Goal: Transaction & Acquisition: Purchase product/service

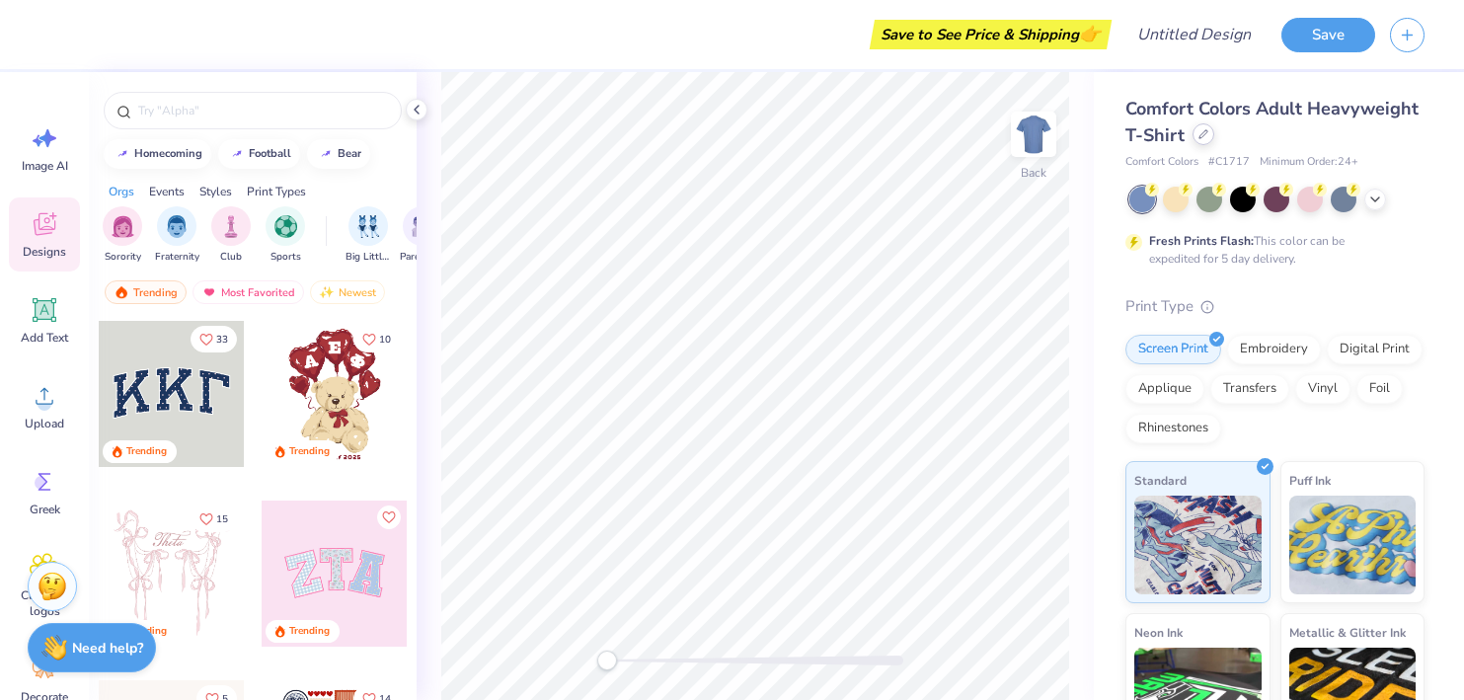
click at [1196, 139] on div at bounding box center [1204, 134] width 22 height 22
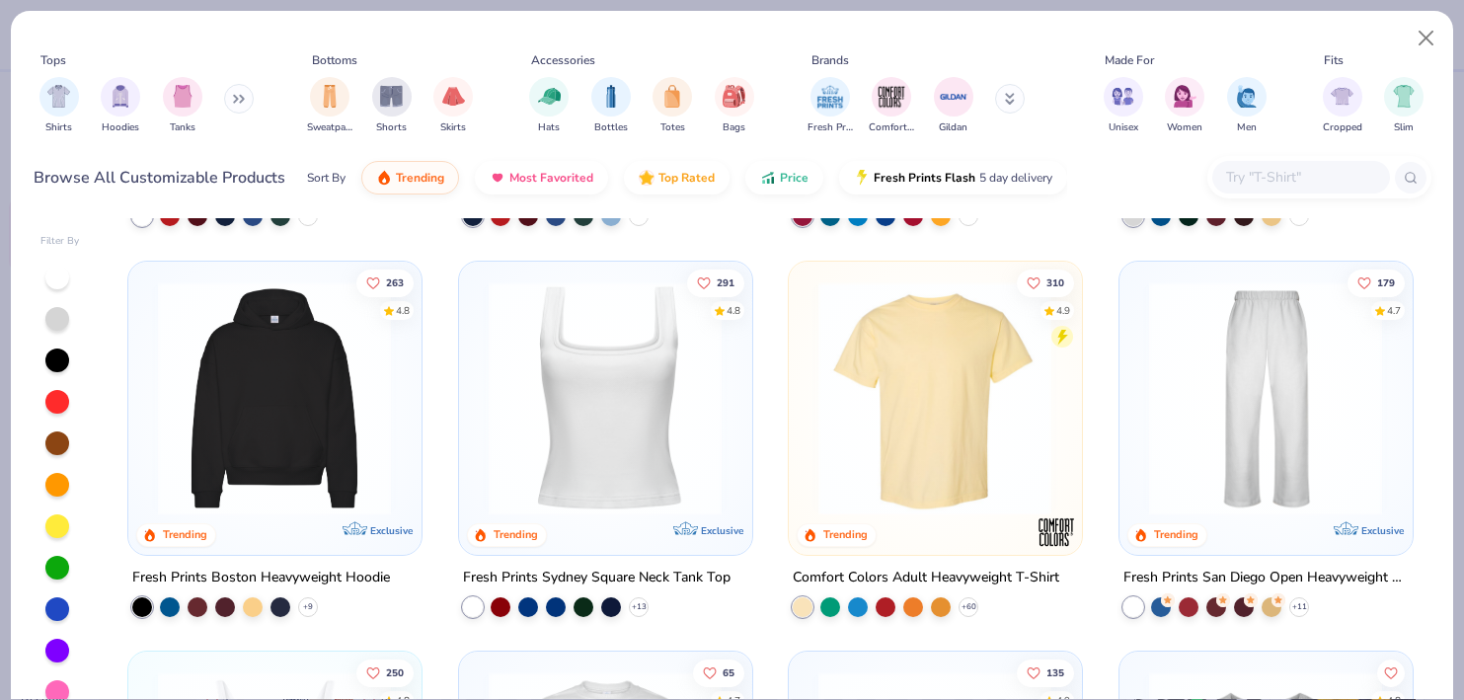
scroll to position [349, 0]
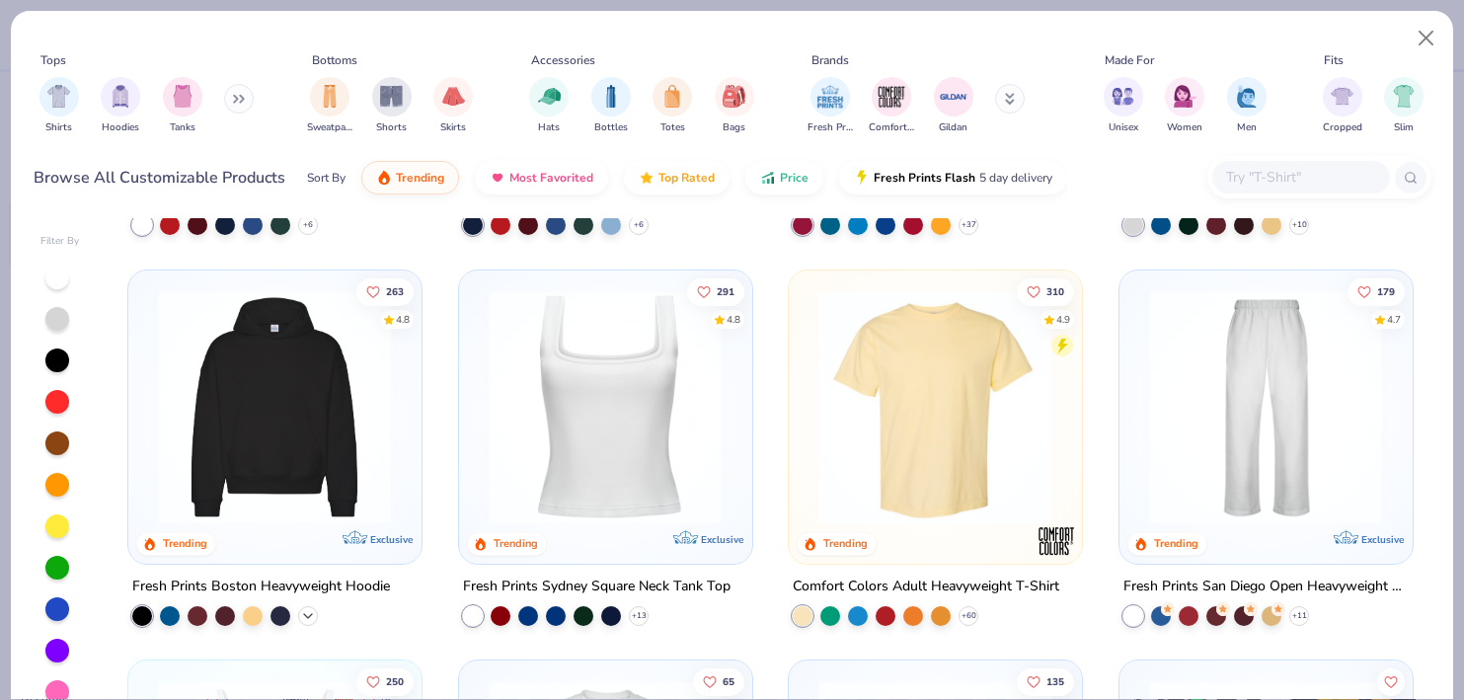
click at [311, 608] on icon at bounding box center [308, 615] width 16 height 16
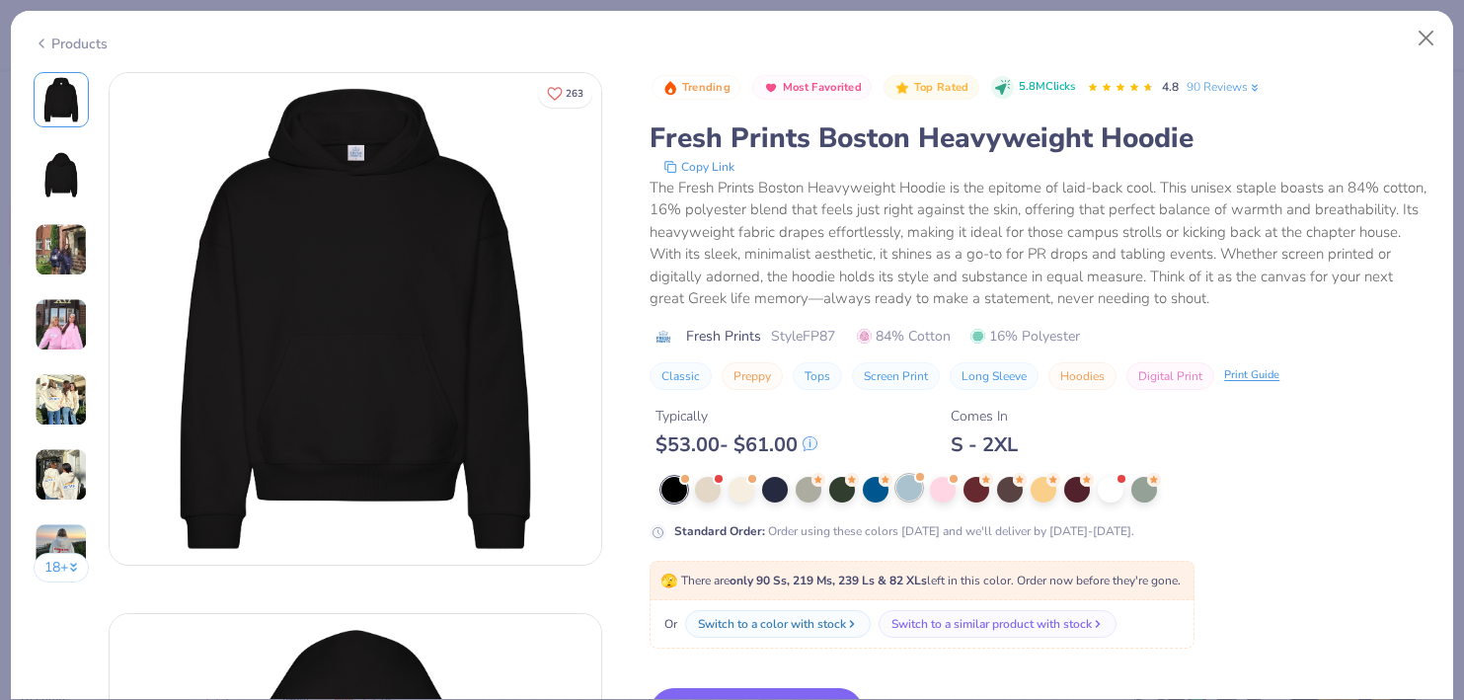
click at [913, 496] on div at bounding box center [909, 488] width 26 height 26
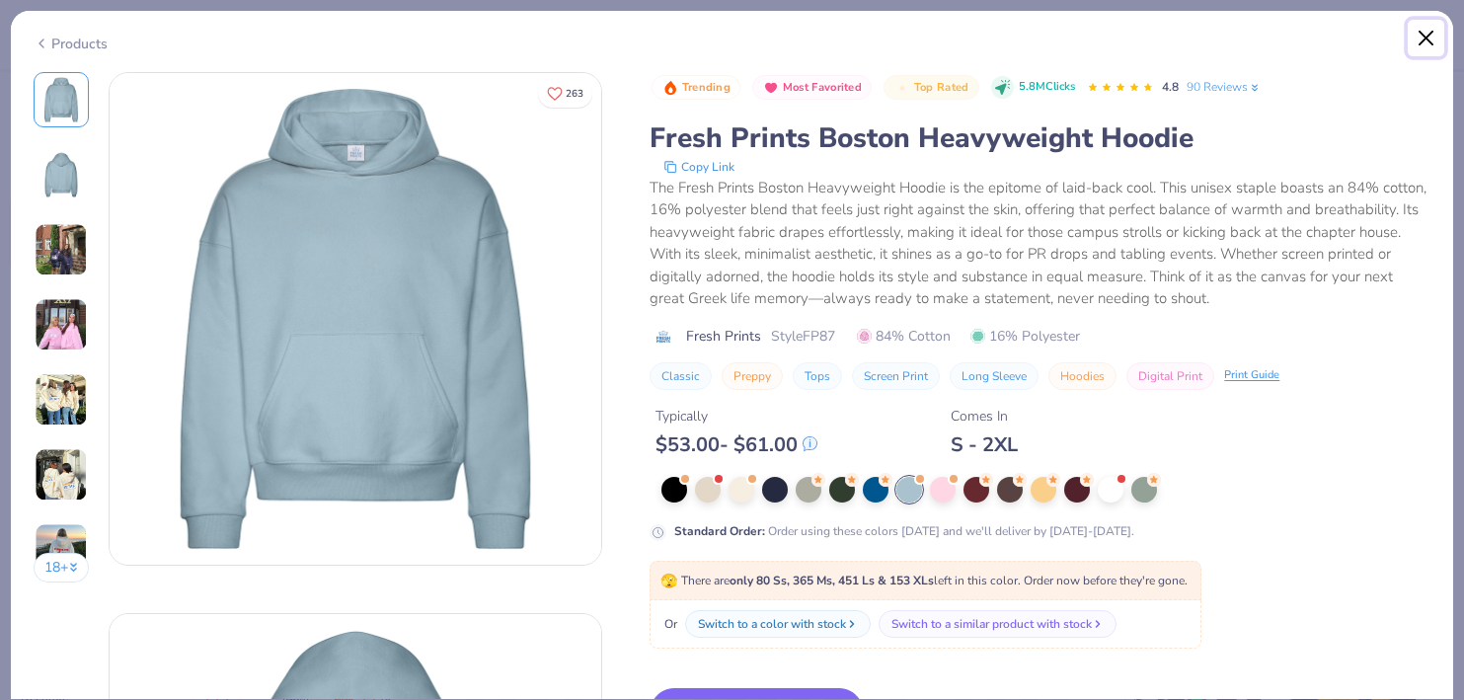
click at [1417, 45] on button "Close" at bounding box center [1427, 39] width 38 height 38
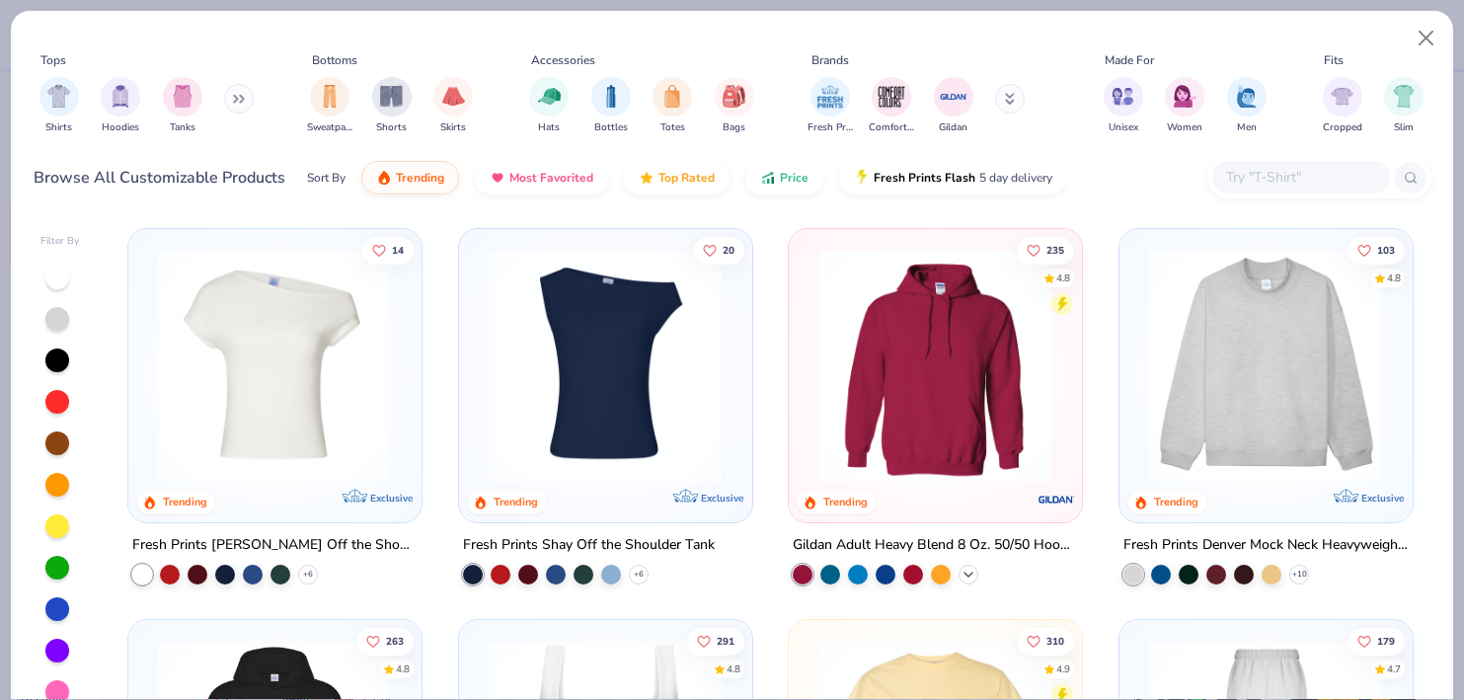
click at [973, 566] on icon at bounding box center [969, 574] width 16 height 16
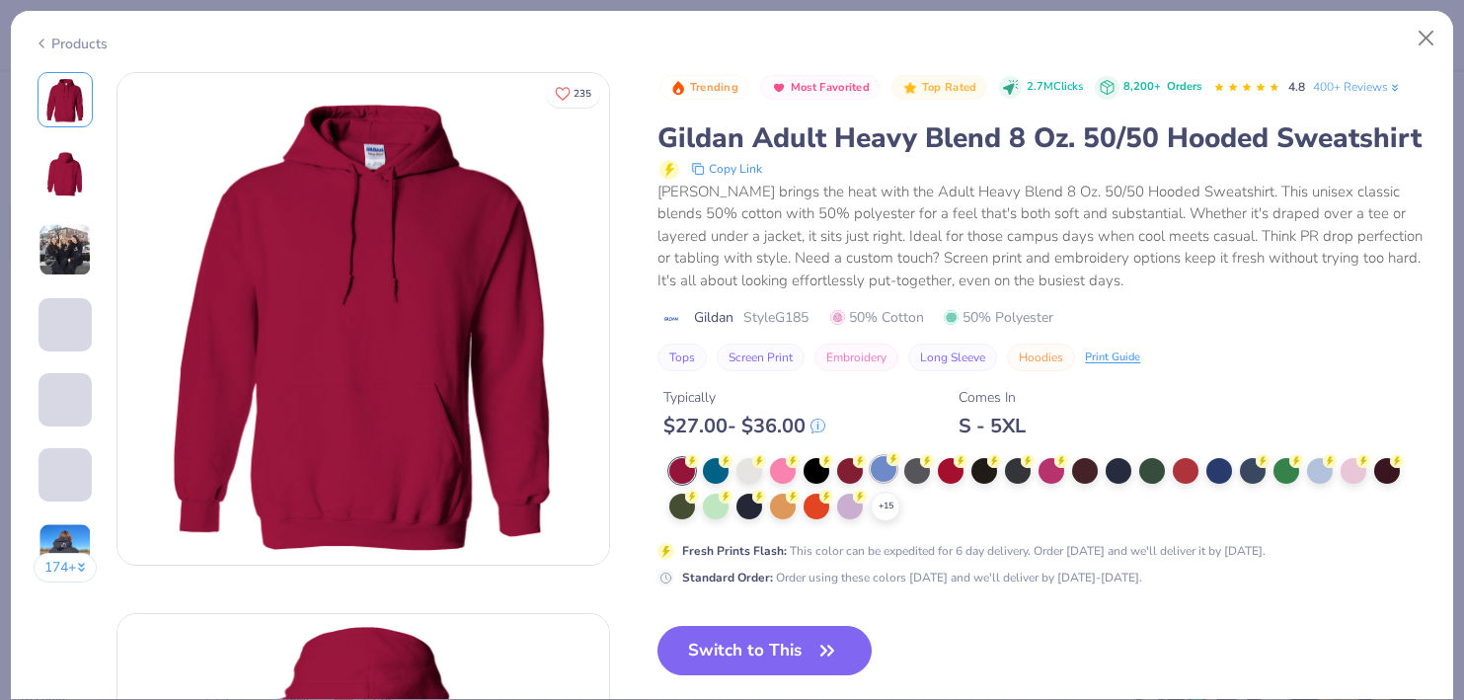
click at [891, 475] on div at bounding box center [884, 469] width 26 height 26
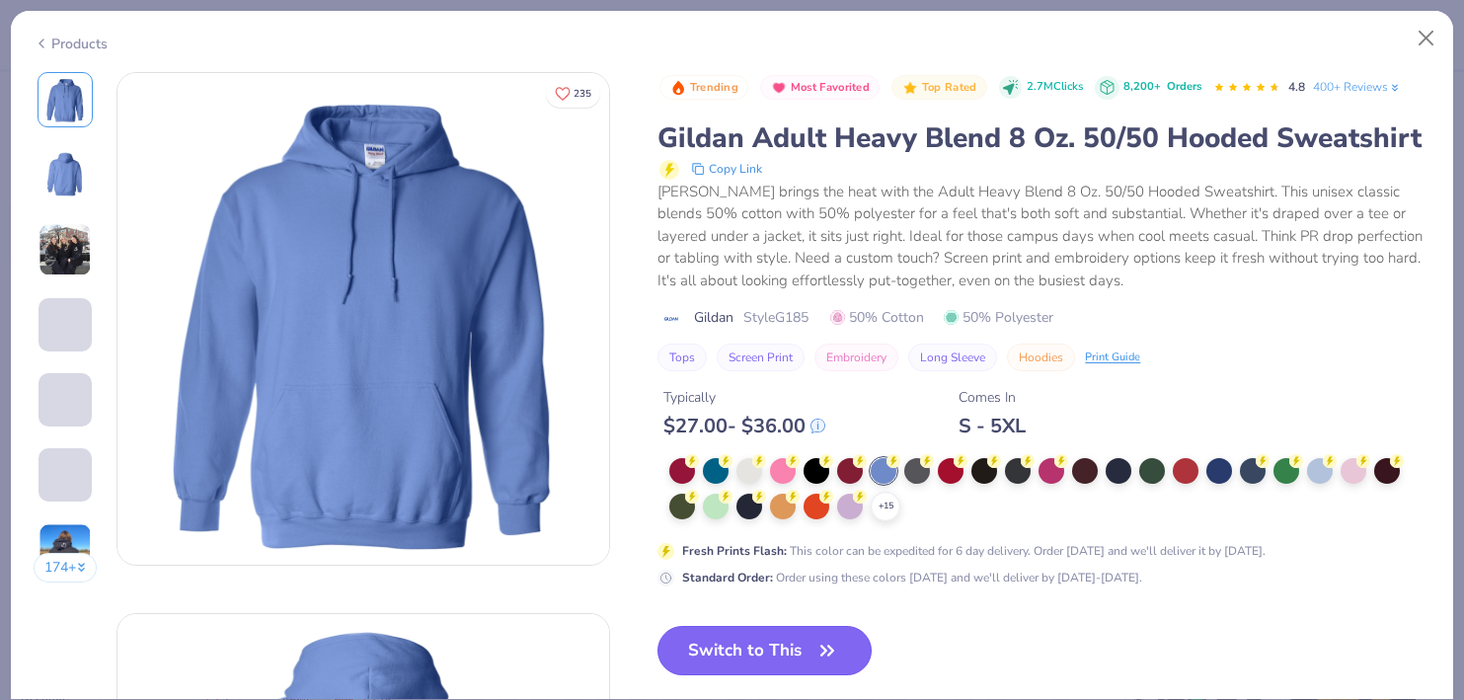
click at [816, 658] on icon "button" at bounding box center [827, 651] width 28 height 28
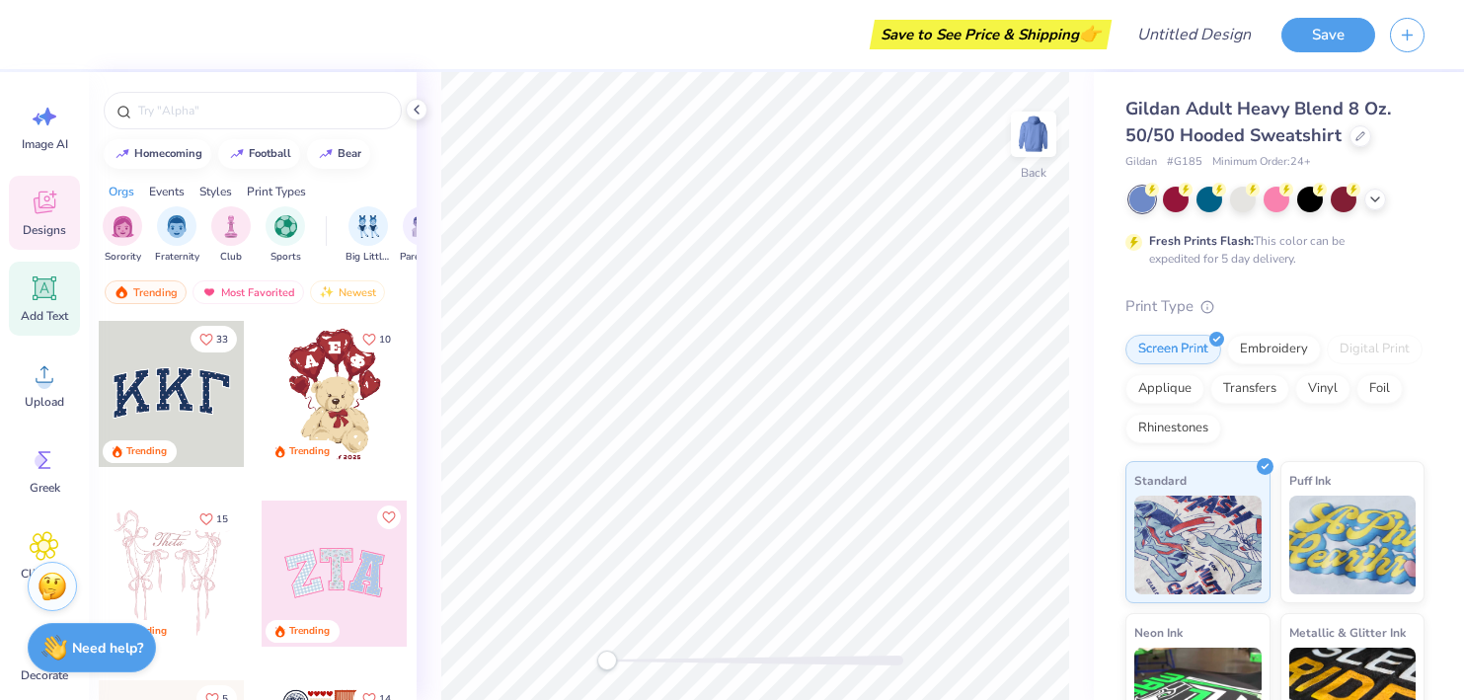
scroll to position [26, 0]
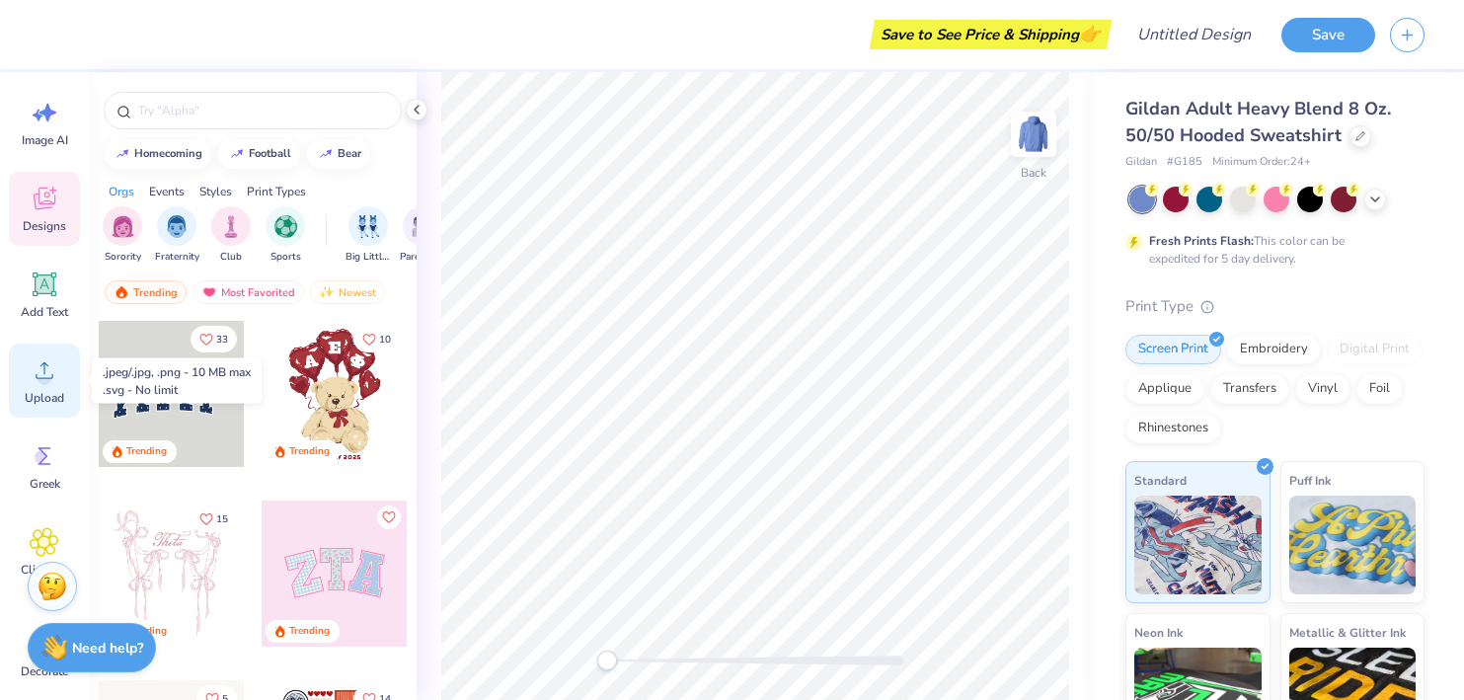
click at [38, 359] on icon at bounding box center [45, 370] width 30 height 30
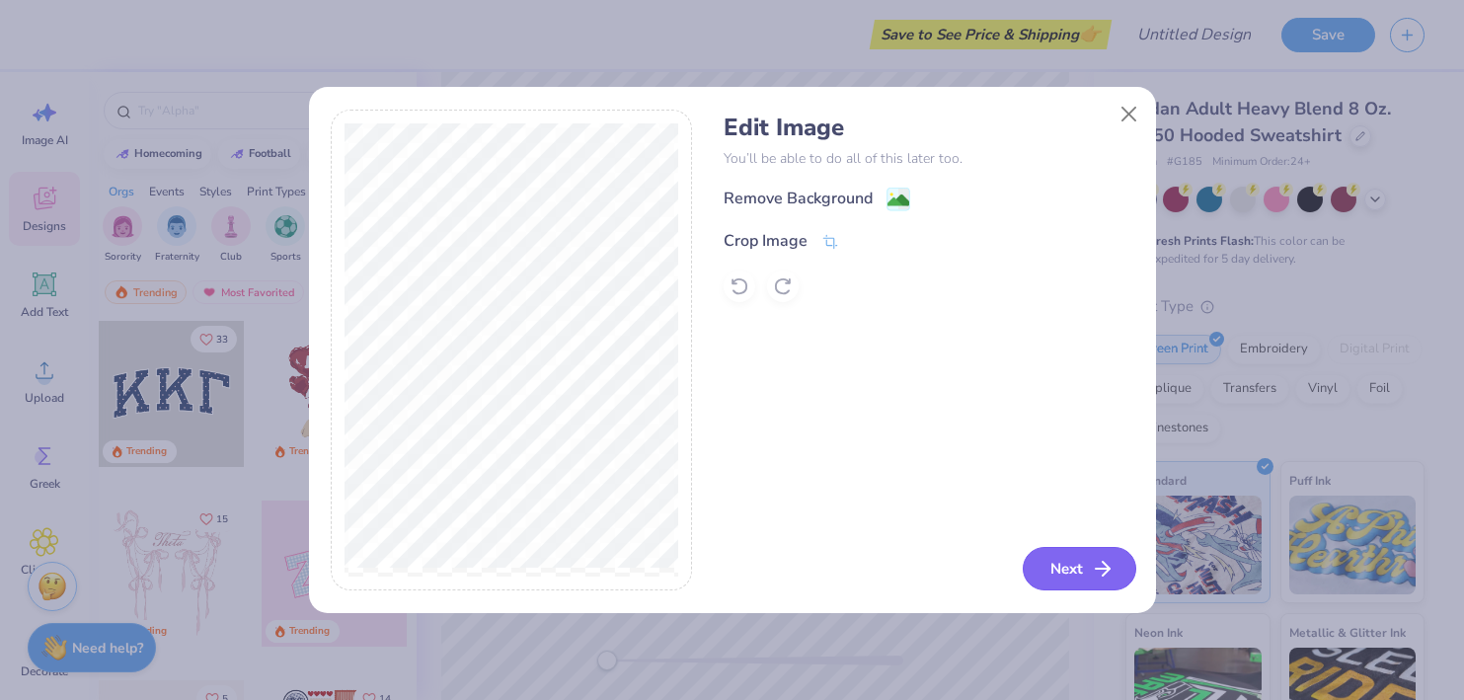
click at [1045, 565] on button "Next" at bounding box center [1080, 568] width 114 height 43
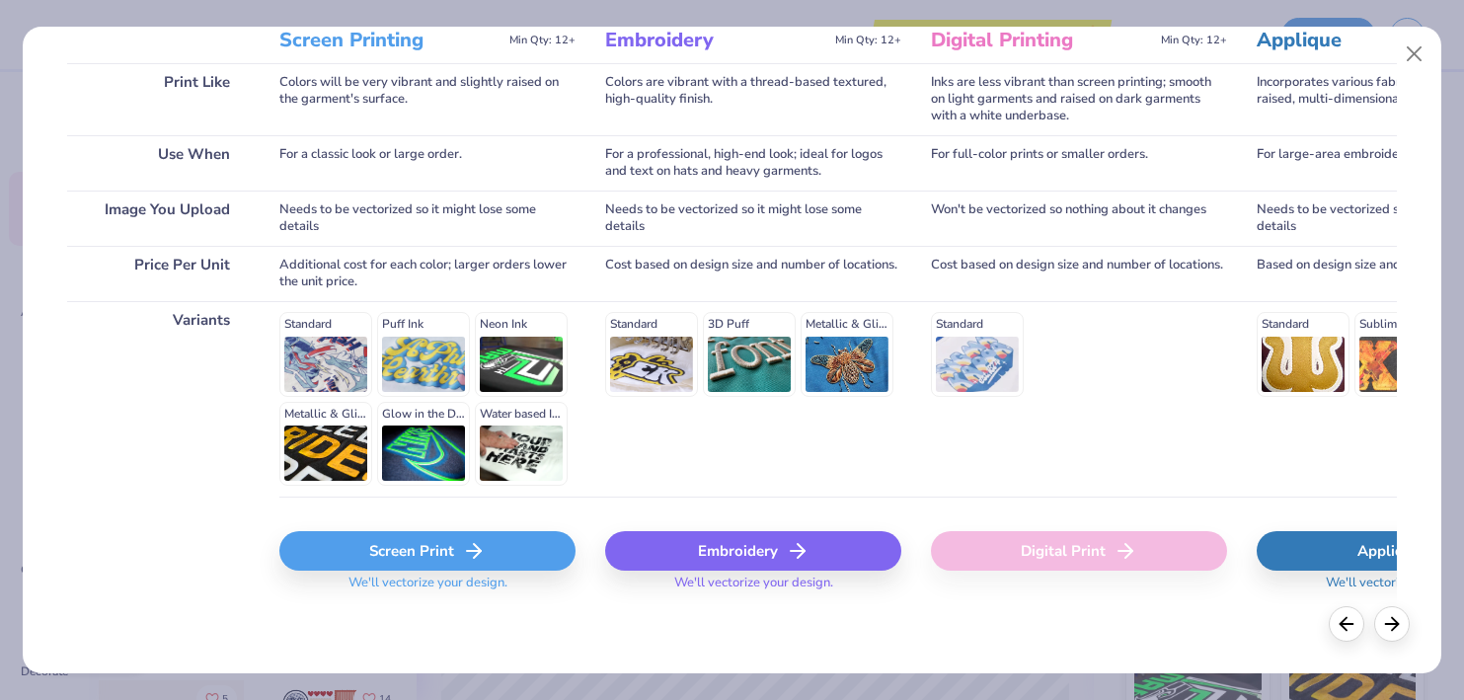
scroll to position [270, 0]
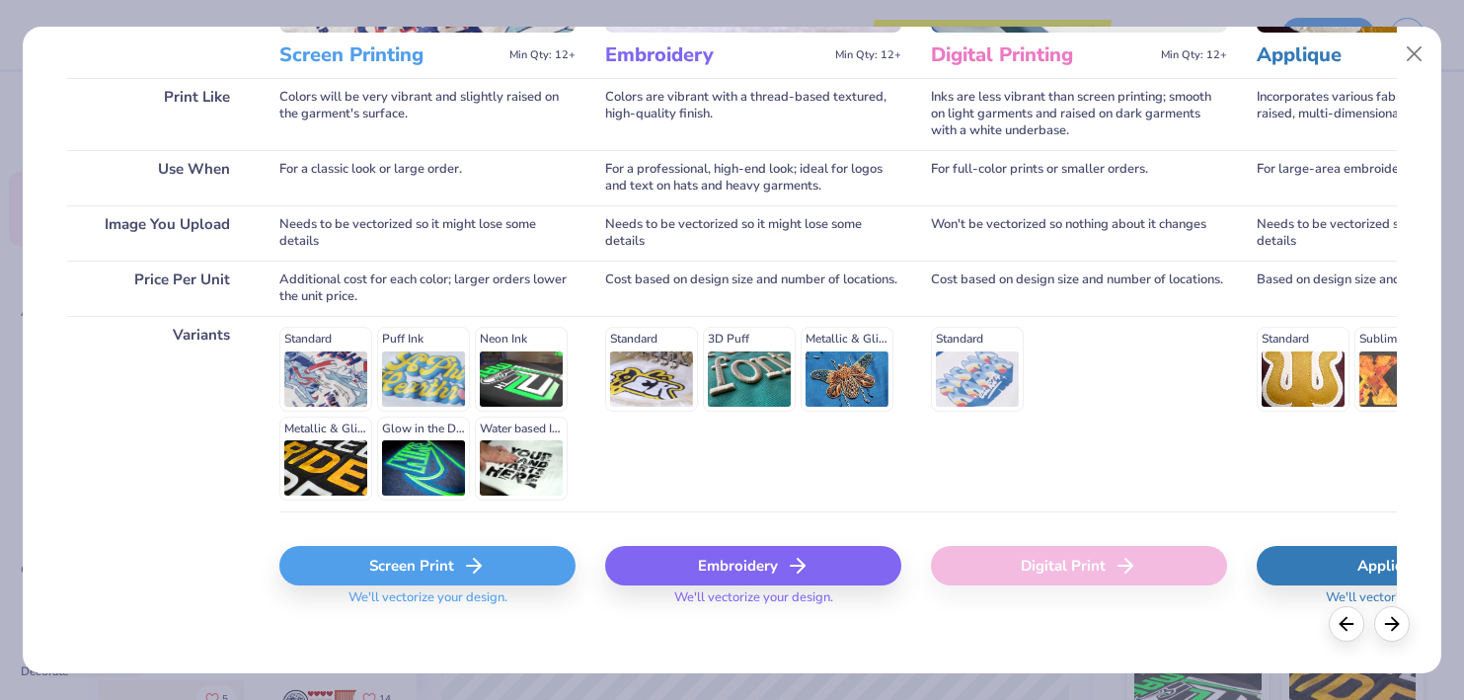
click at [527, 569] on div "Screen Print" at bounding box center [427, 565] width 296 height 39
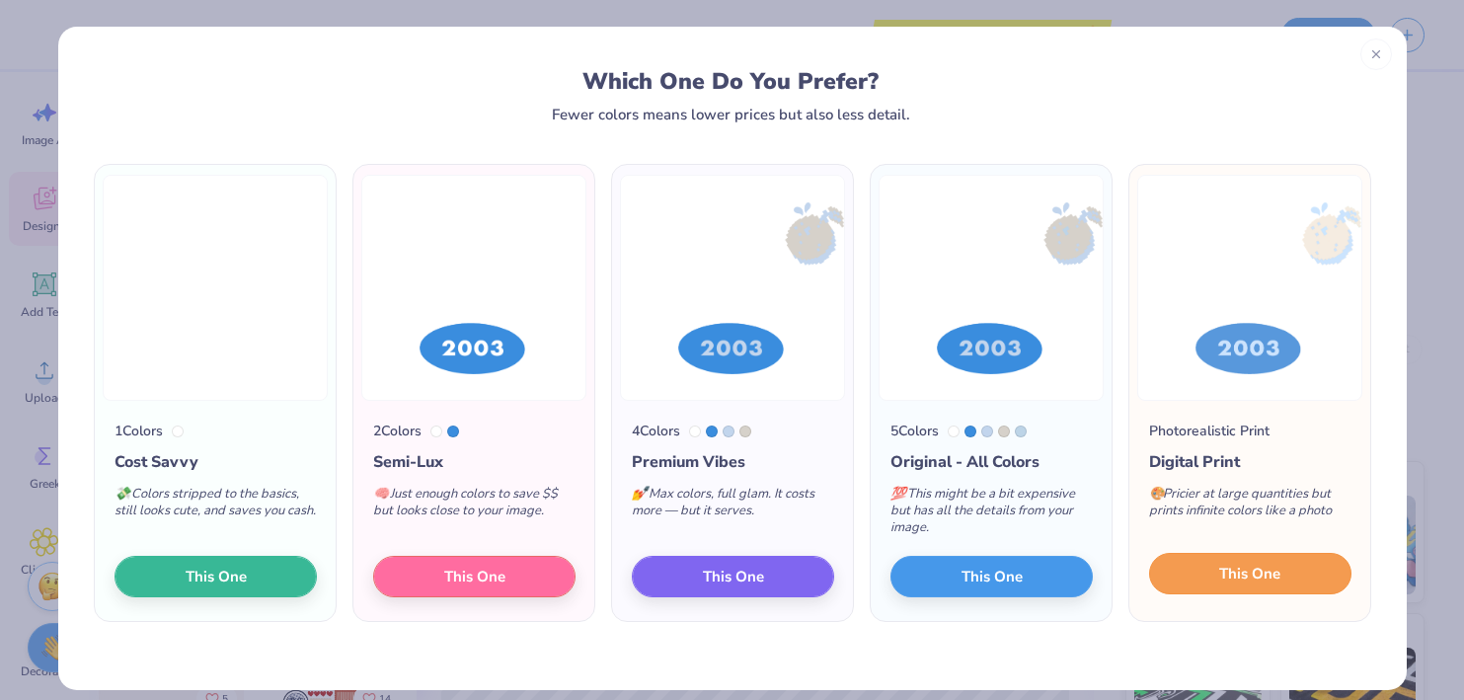
click at [1235, 568] on span "This One" at bounding box center [1249, 574] width 61 height 23
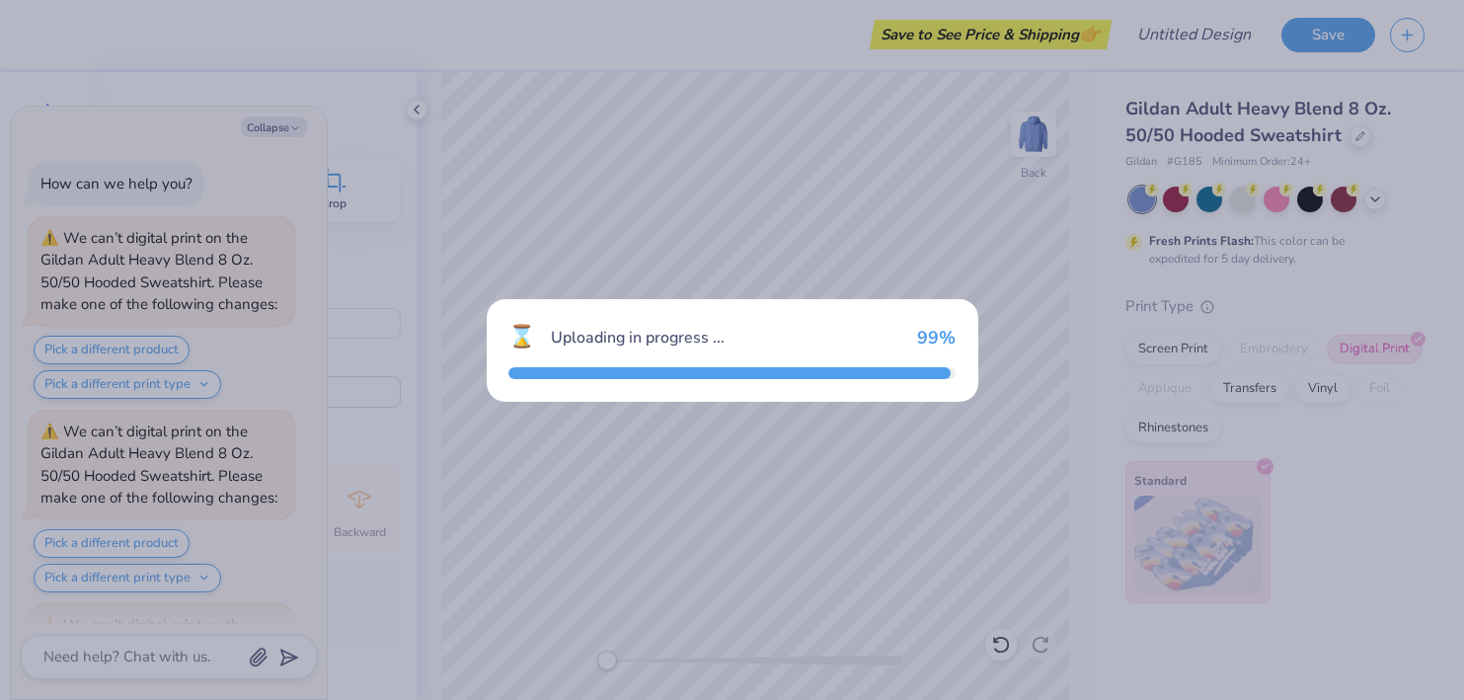
scroll to position [176, 0]
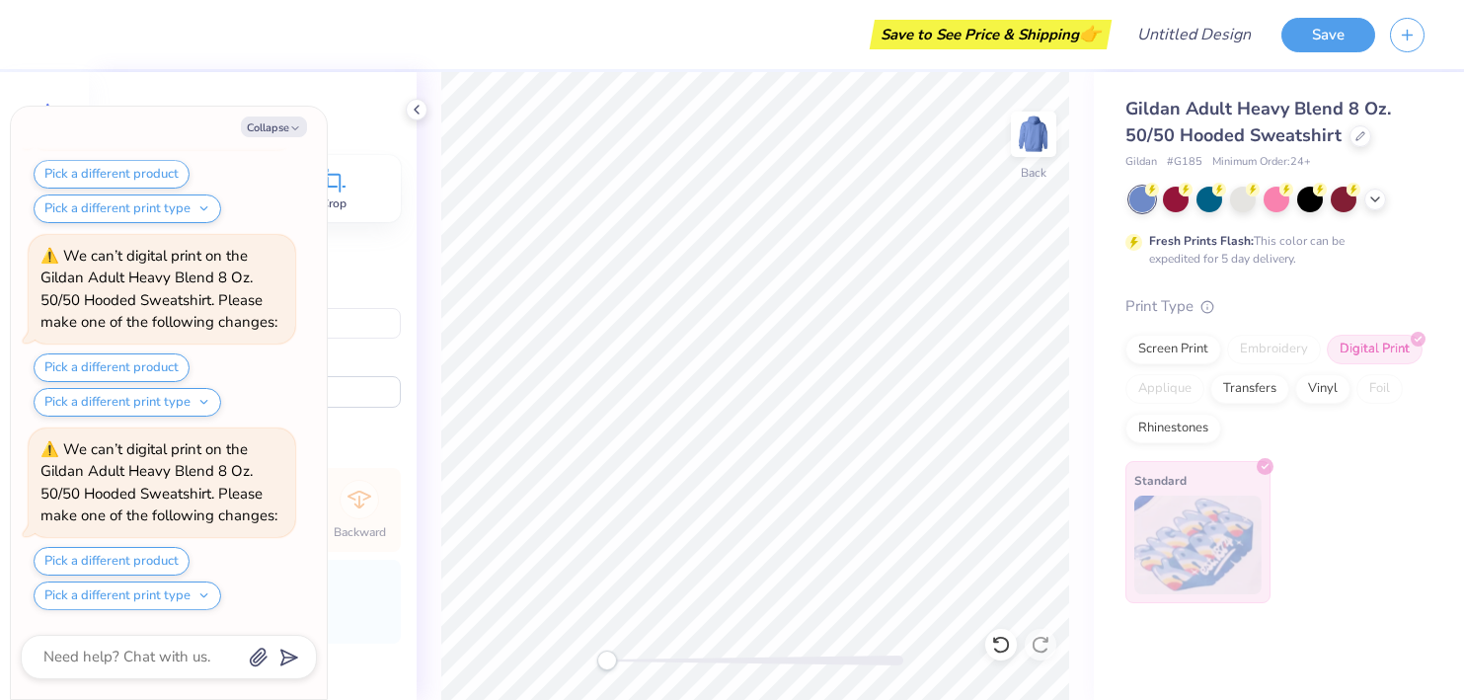
type textarea "x"
type input "5.88"
type input "4.52"
type textarea "x"
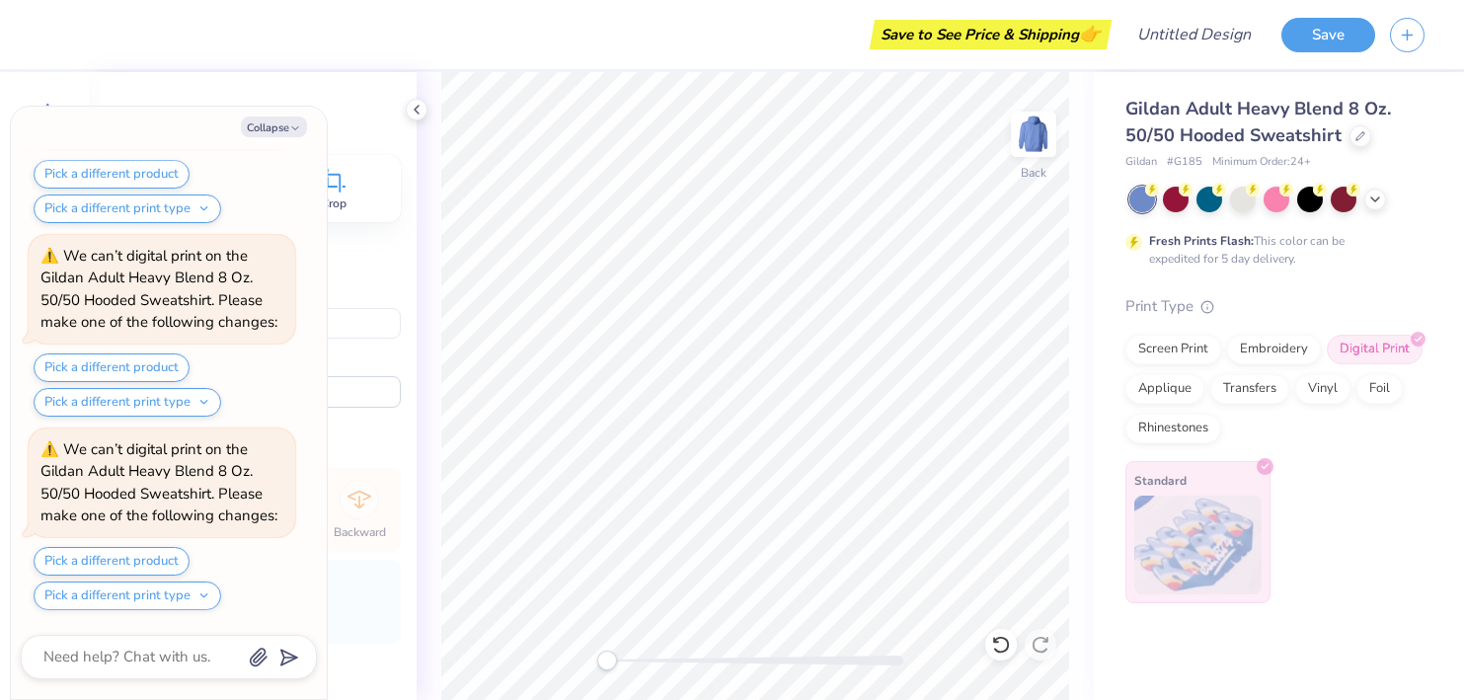
type input "4.22"
type input "3.24"
type textarea "x"
type input "3.00"
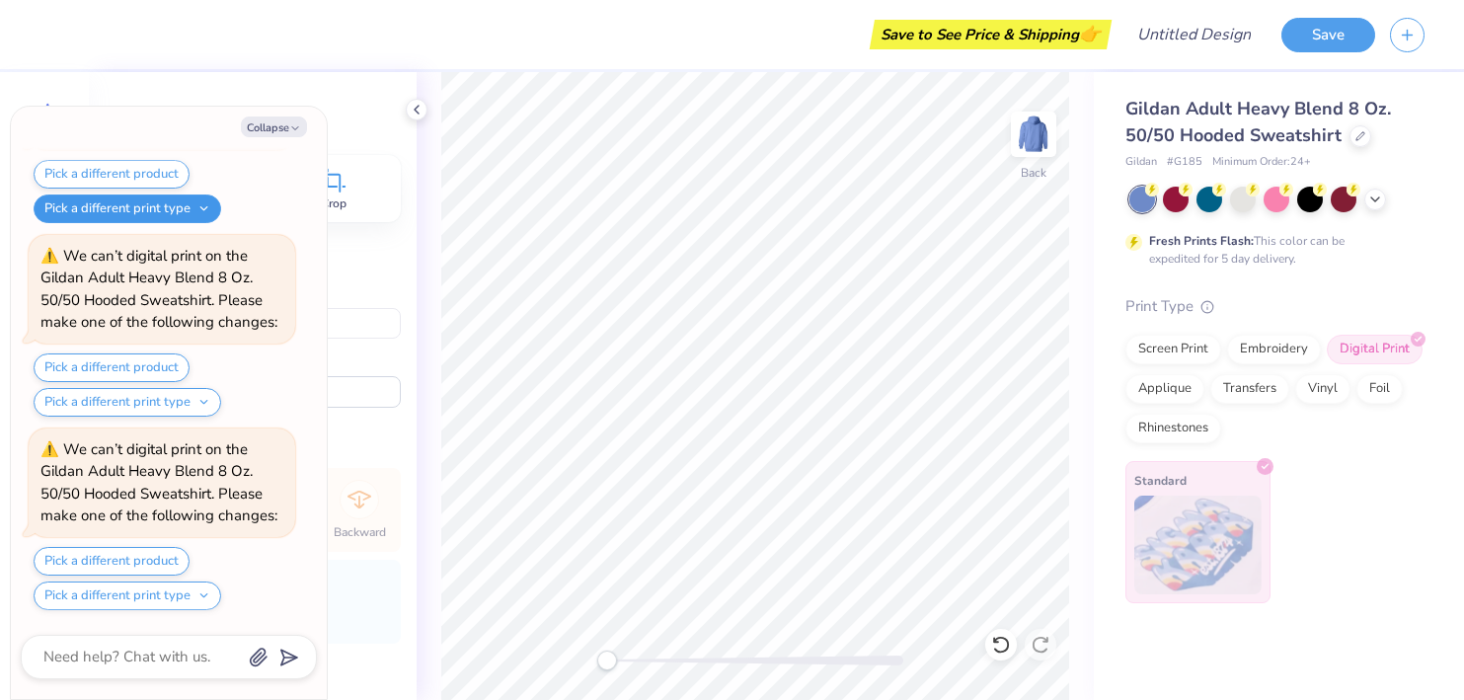
click at [211, 208] on button "Pick a different print type" at bounding box center [128, 208] width 188 height 29
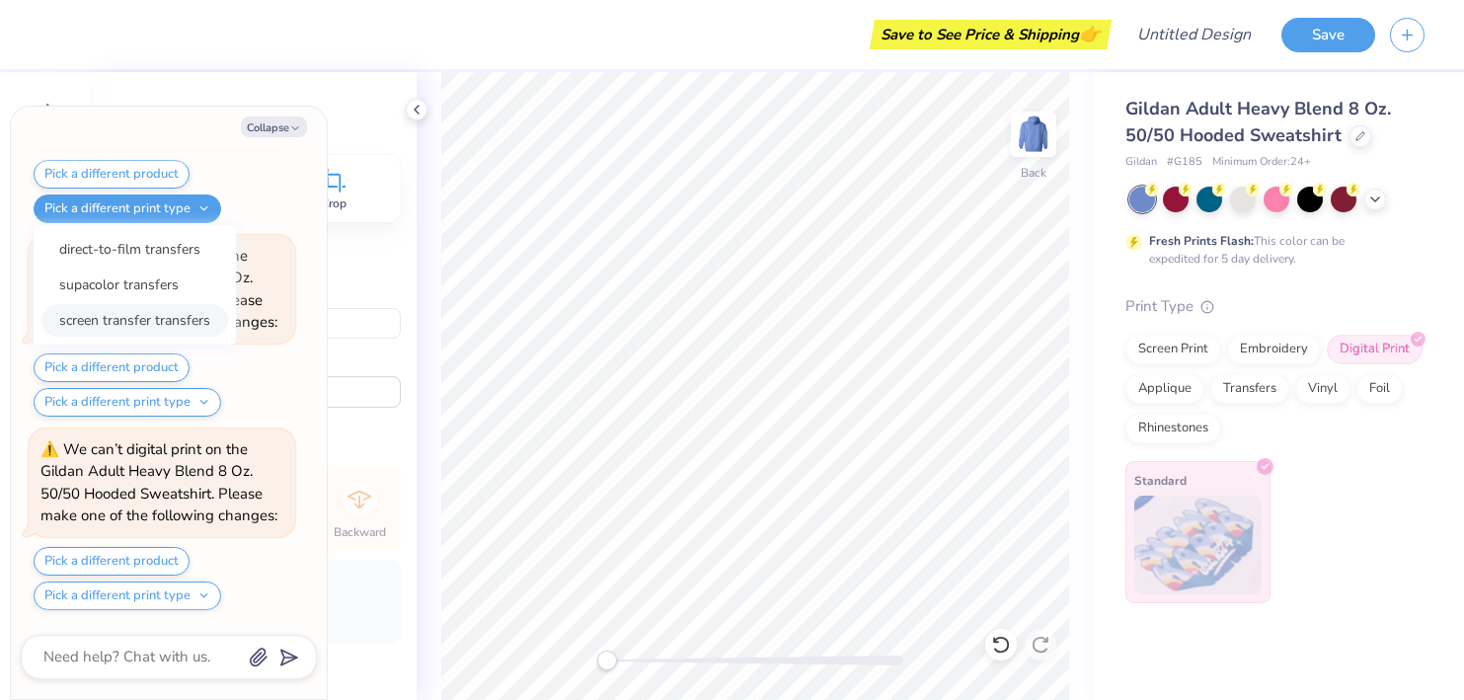
click at [196, 314] on button "screen transfer transfers" at bounding box center [134, 320] width 187 height 33
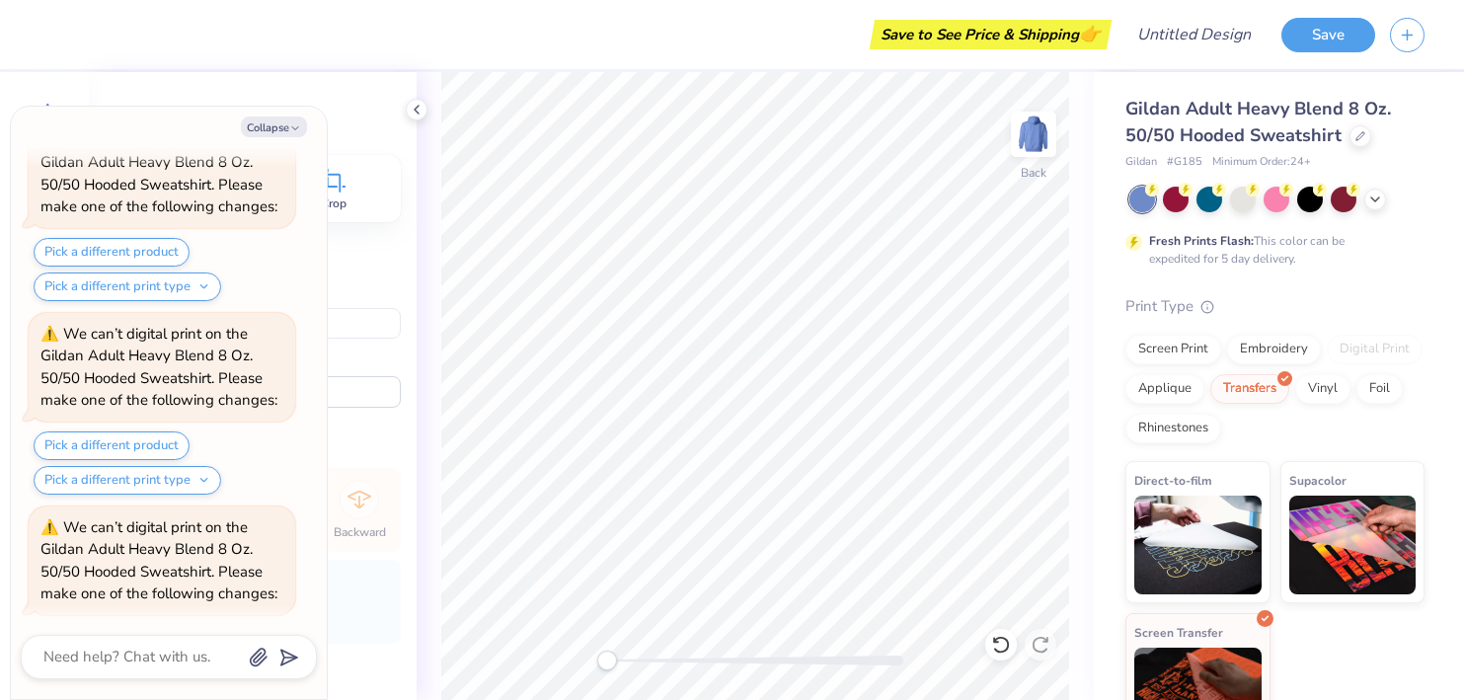
scroll to position [0, 0]
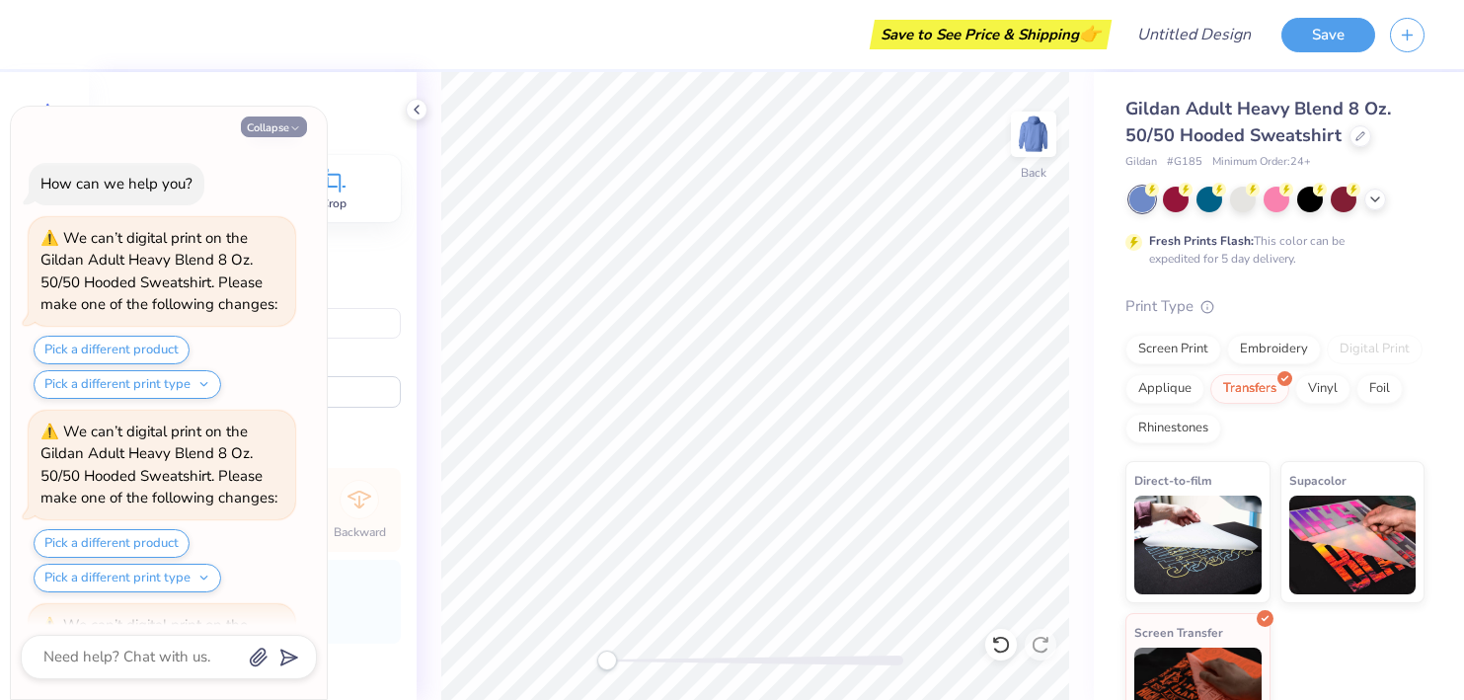
click at [280, 136] on button "Collapse" at bounding box center [274, 126] width 66 height 21
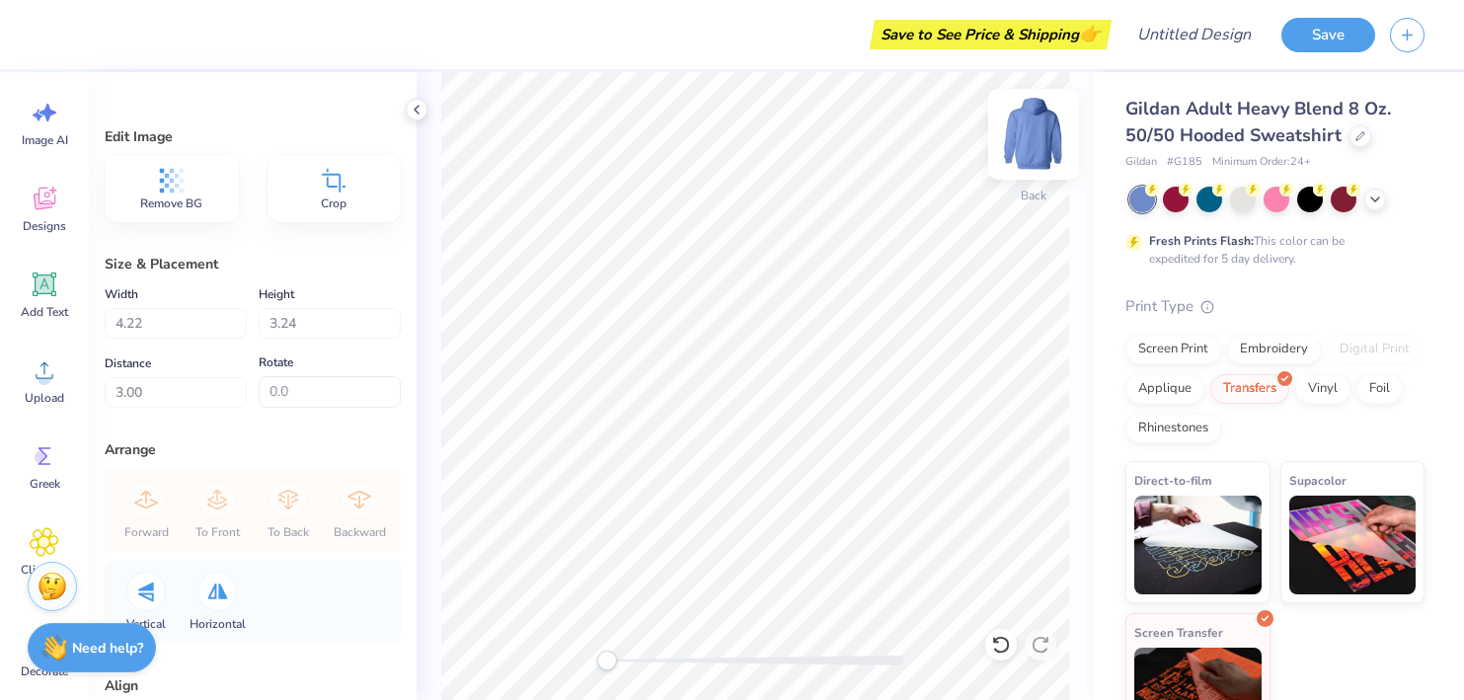
click at [1015, 135] on img at bounding box center [1033, 134] width 79 height 79
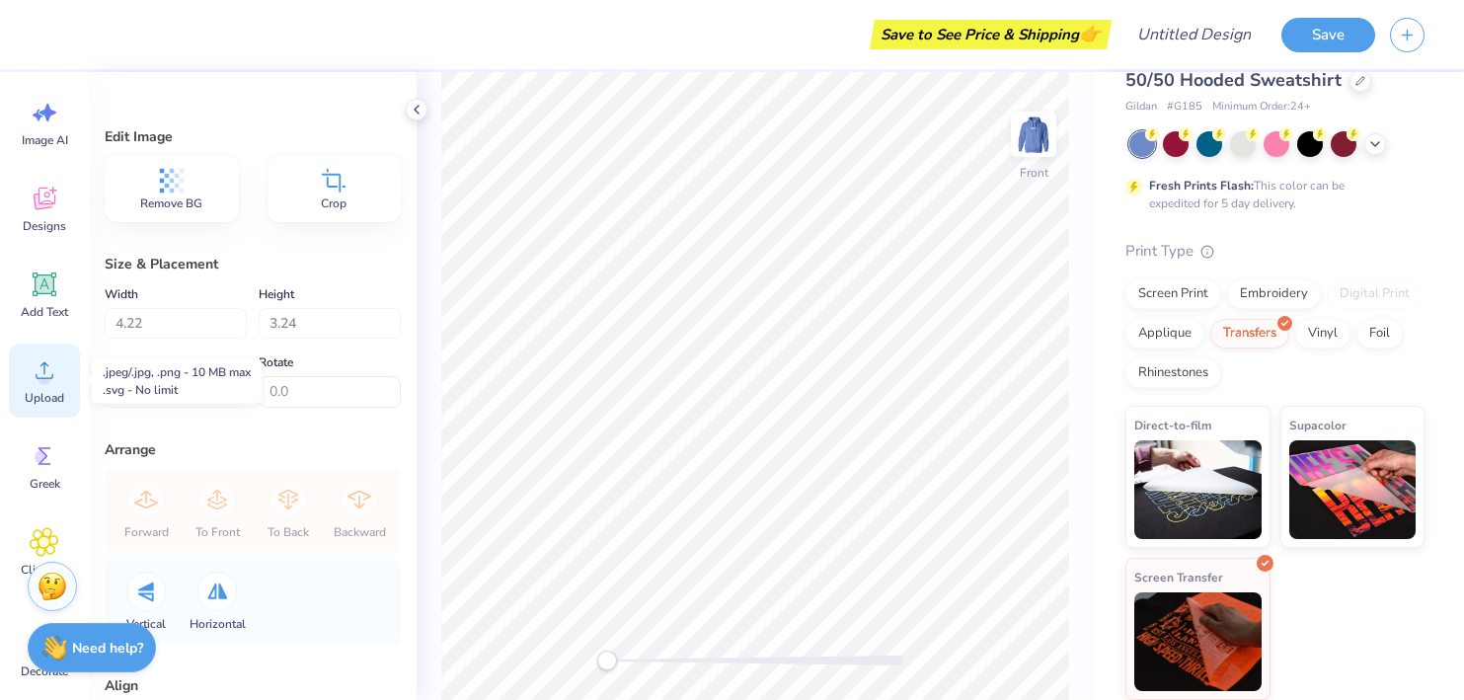
click at [53, 390] on span "Upload" at bounding box center [44, 398] width 39 height 16
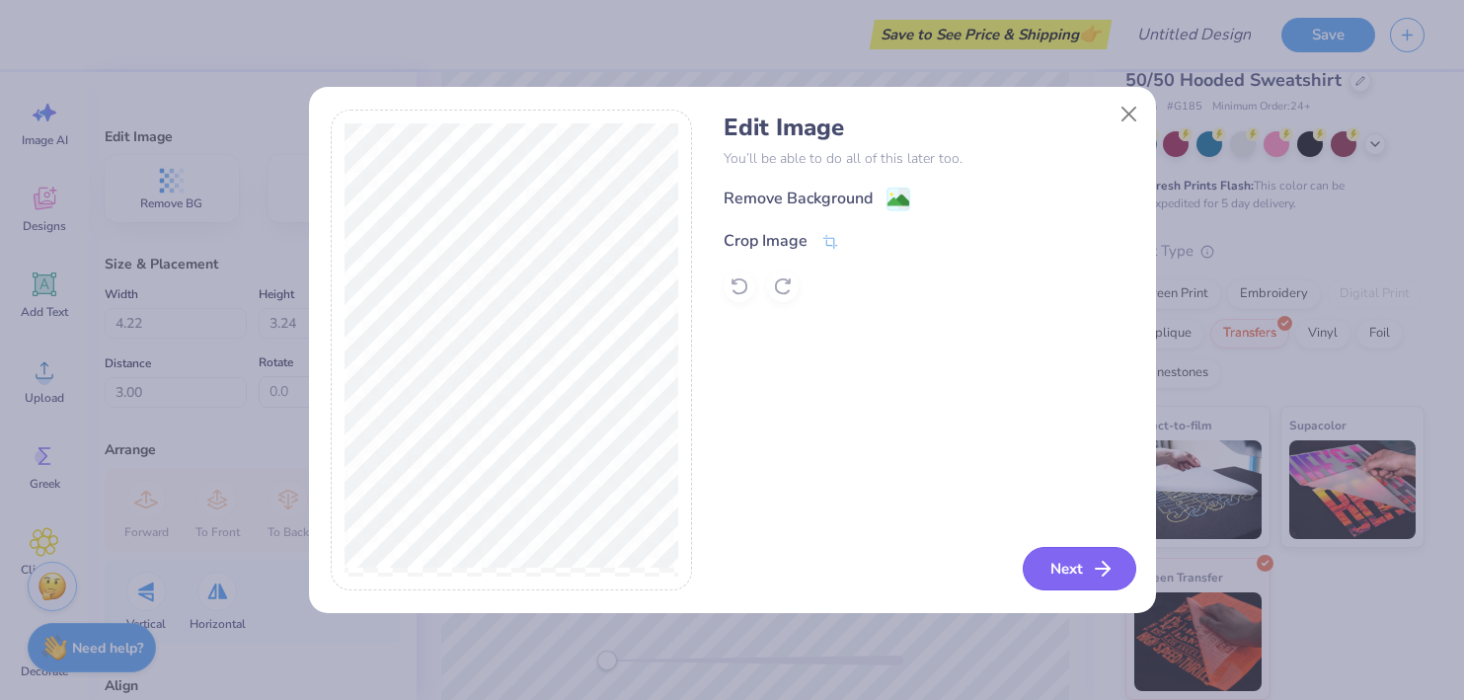
click at [1071, 572] on button "Next" at bounding box center [1080, 568] width 114 height 43
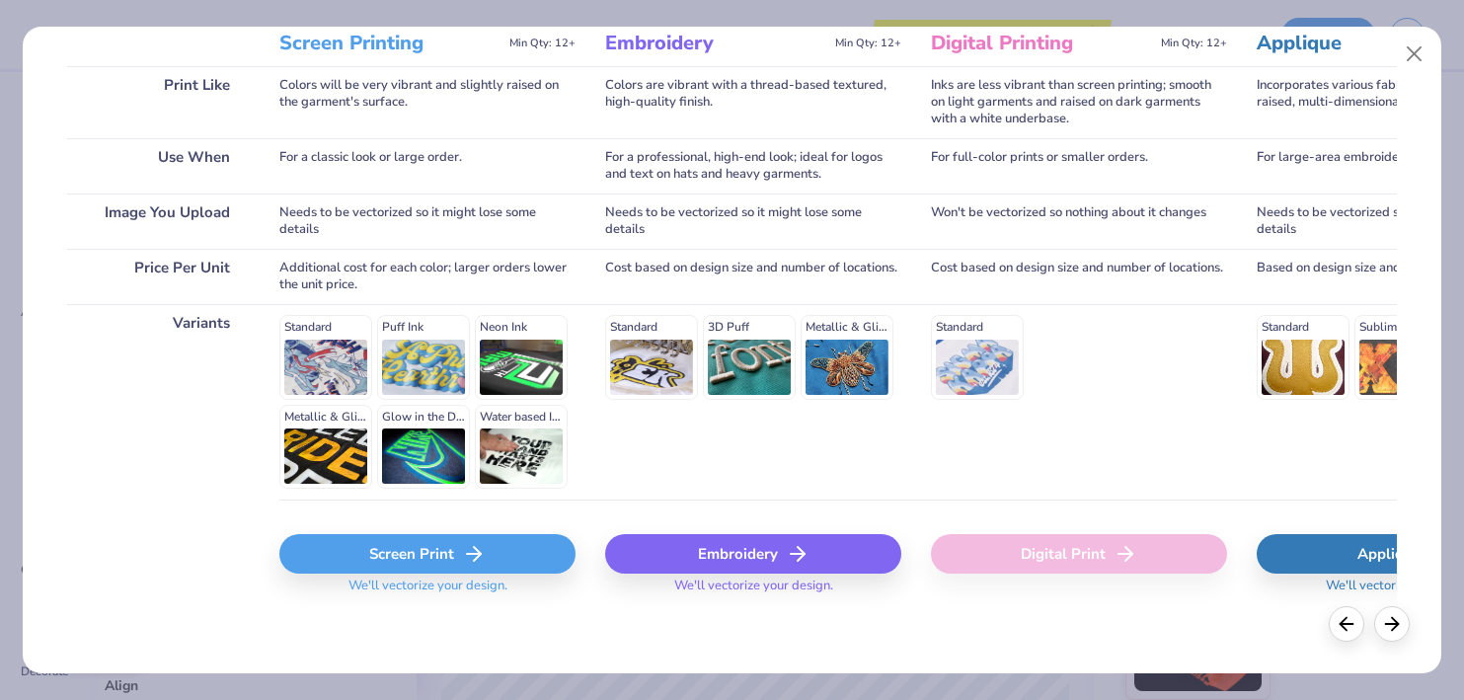
scroll to position [250, 0]
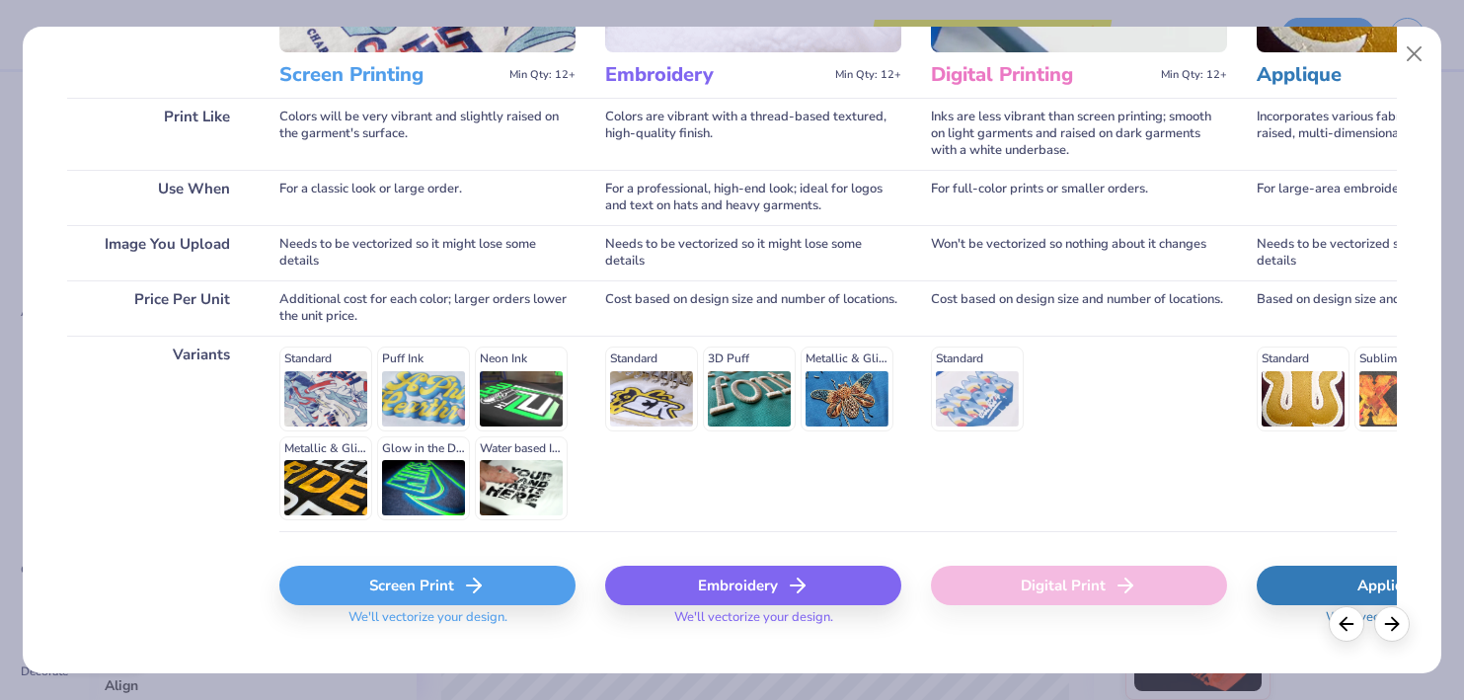
click at [503, 568] on div "Screen Print" at bounding box center [427, 585] width 296 height 39
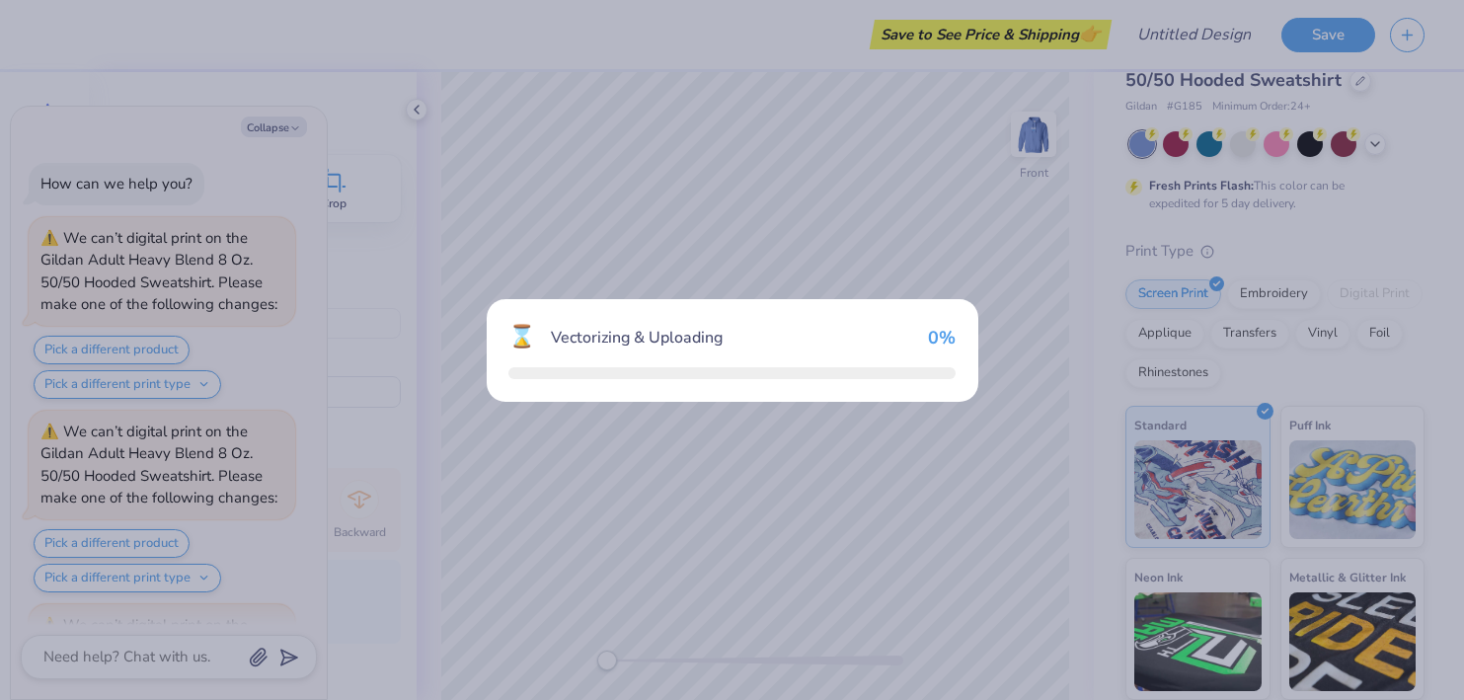
scroll to position [920, 0]
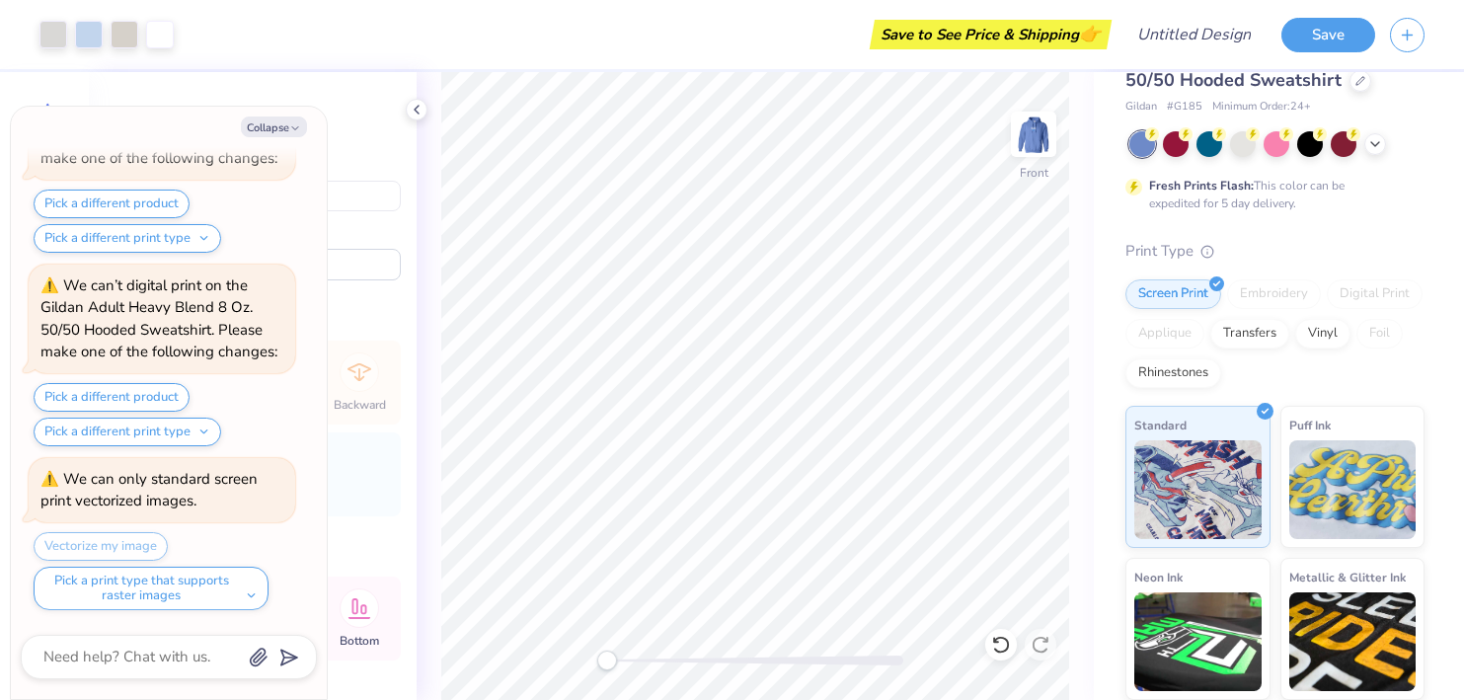
type textarea "x"
